Goal: Find specific page/section: Find specific page/section

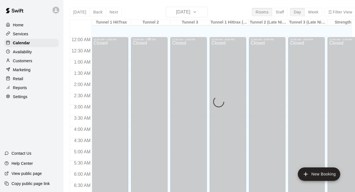
scroll to position [176, 0]
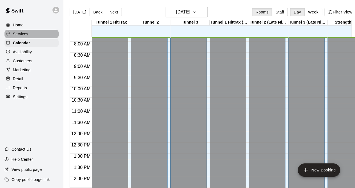
click at [28, 33] on div "Services" at bounding box center [31, 34] width 54 height 8
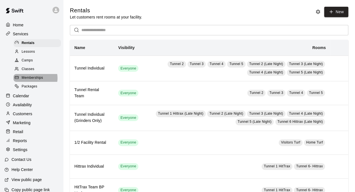
click at [35, 81] on span "Memberships" at bounding box center [32, 78] width 21 height 6
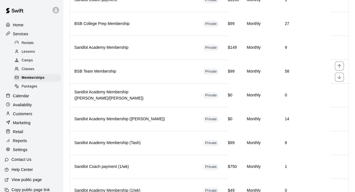
scroll to position [371, 0]
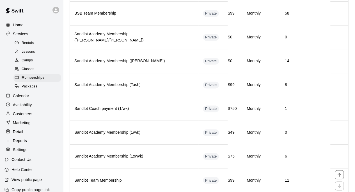
click at [106, 178] on h6 "Sandlot Team Membership" at bounding box center [134, 181] width 120 height 6
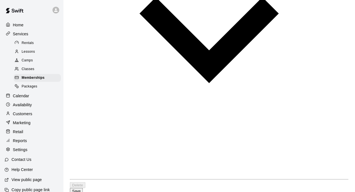
scroll to position [490, 0]
